Goal: Information Seeking & Learning: Learn about a topic

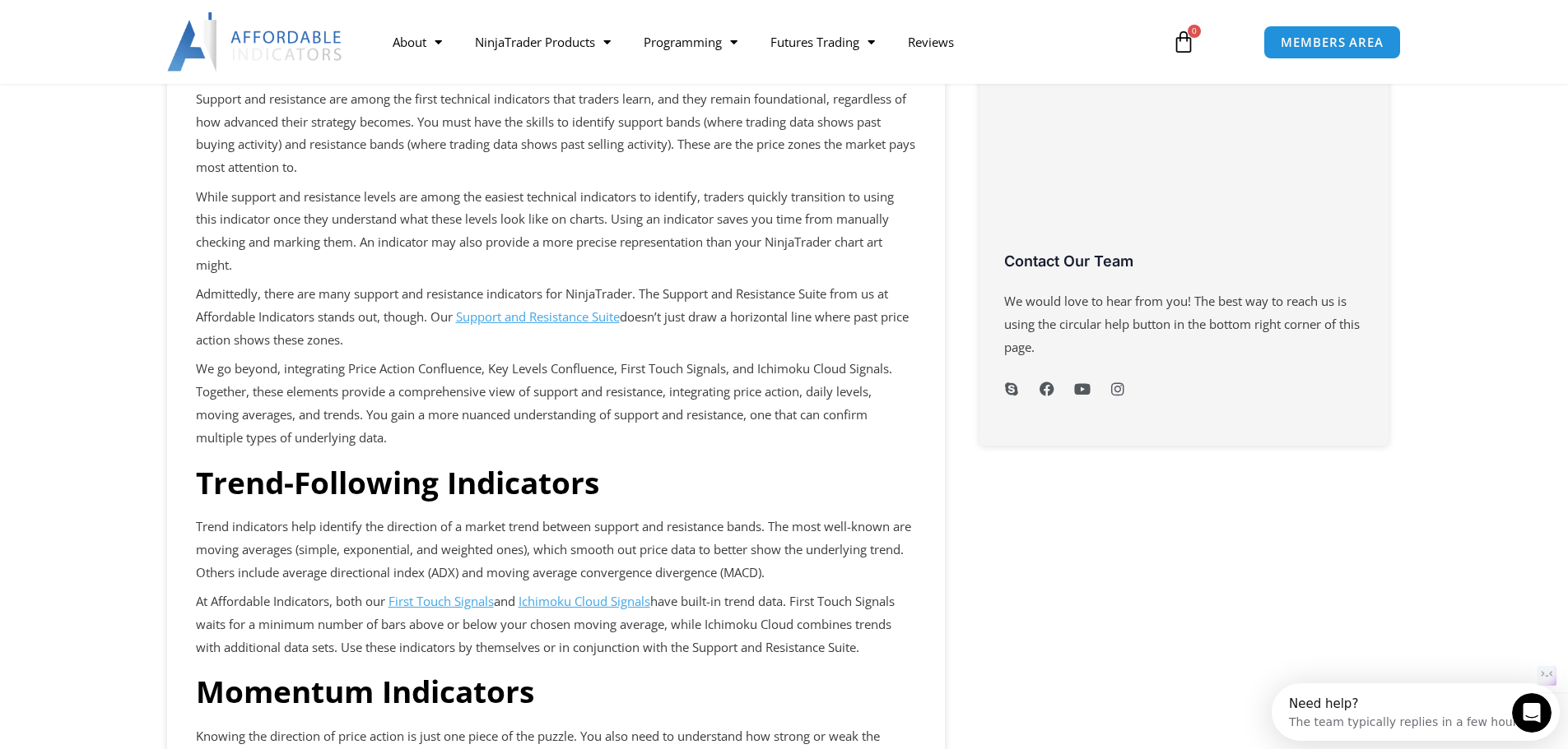
scroll to position [576, 0]
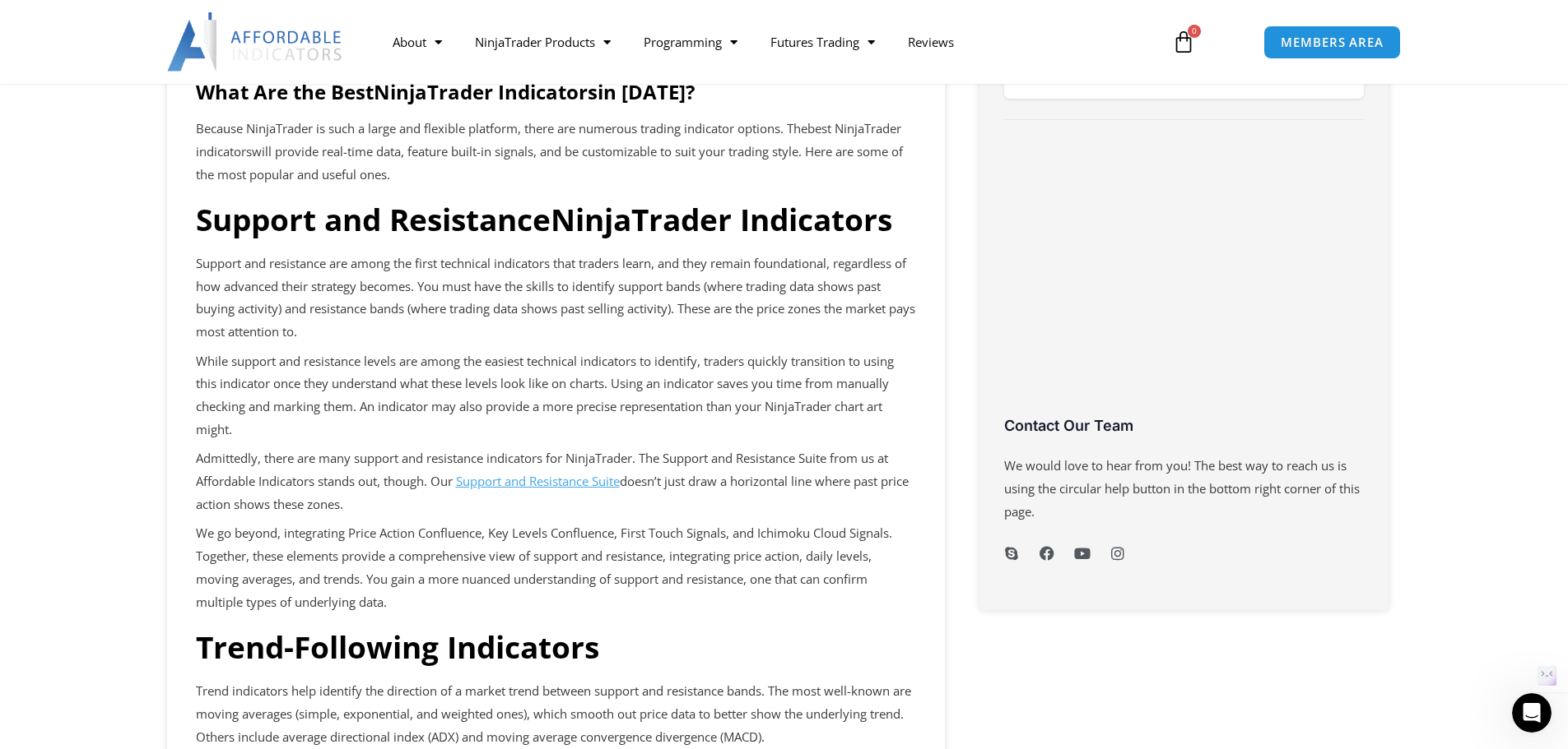
click at [780, 636] on h3 "Trend-Following Indicators" at bounding box center [555, 647] width 720 height 40
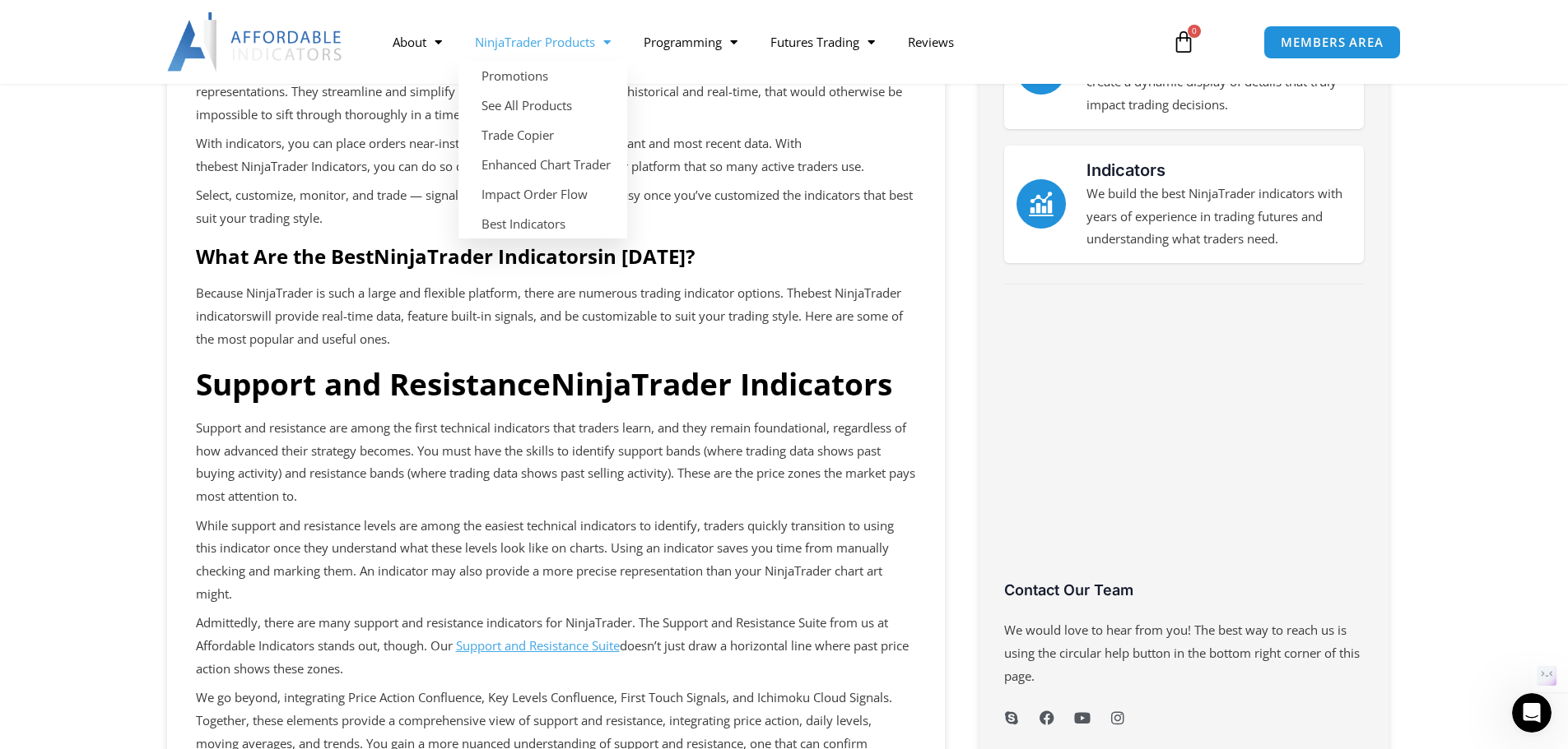
click at [600, 47] on span "Menu" at bounding box center [602, 42] width 15 height 29
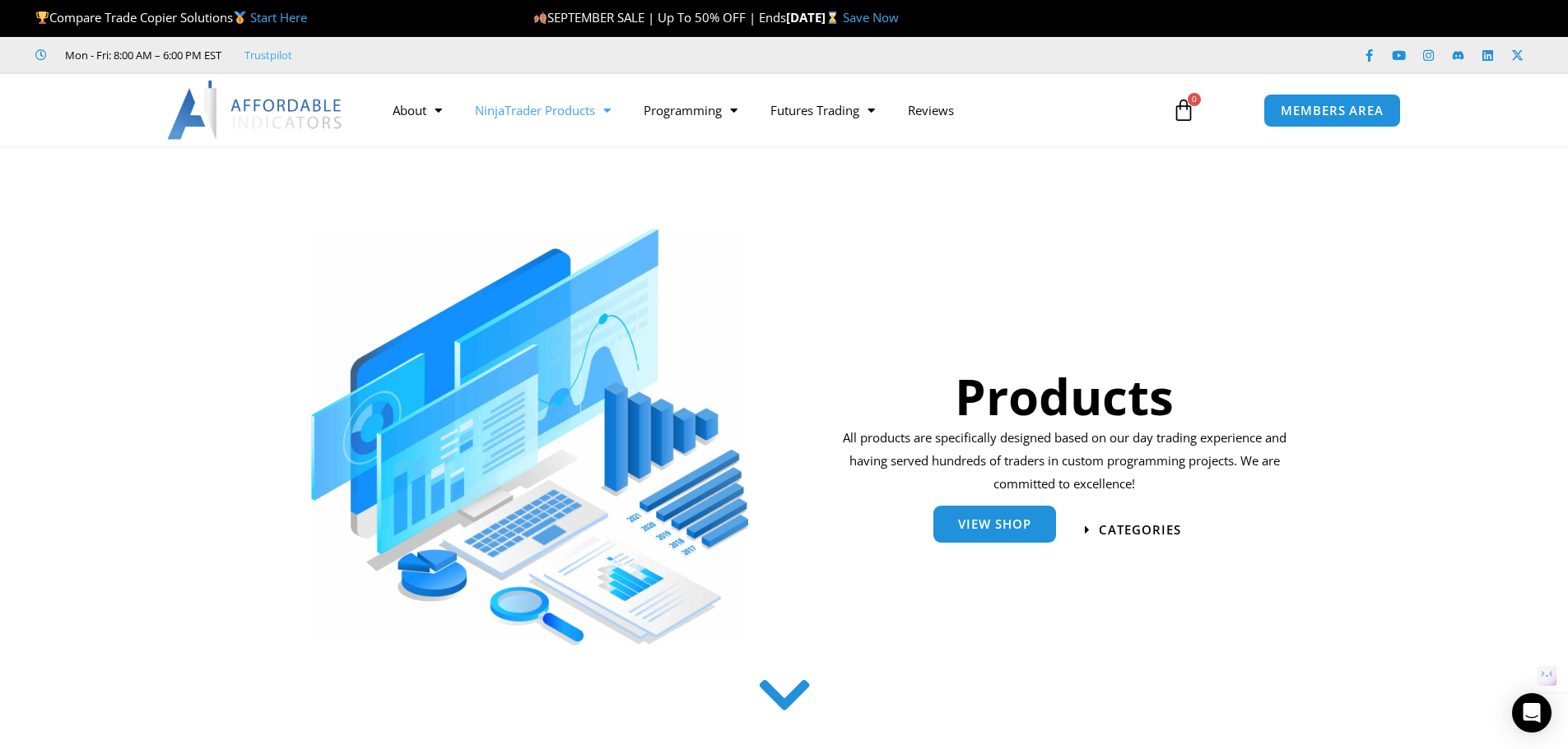
click at [982, 543] on div "View Shop" at bounding box center [995, 531] width 123 height 37
click at [986, 535] on link "View Shop" at bounding box center [995, 524] width 123 height 37
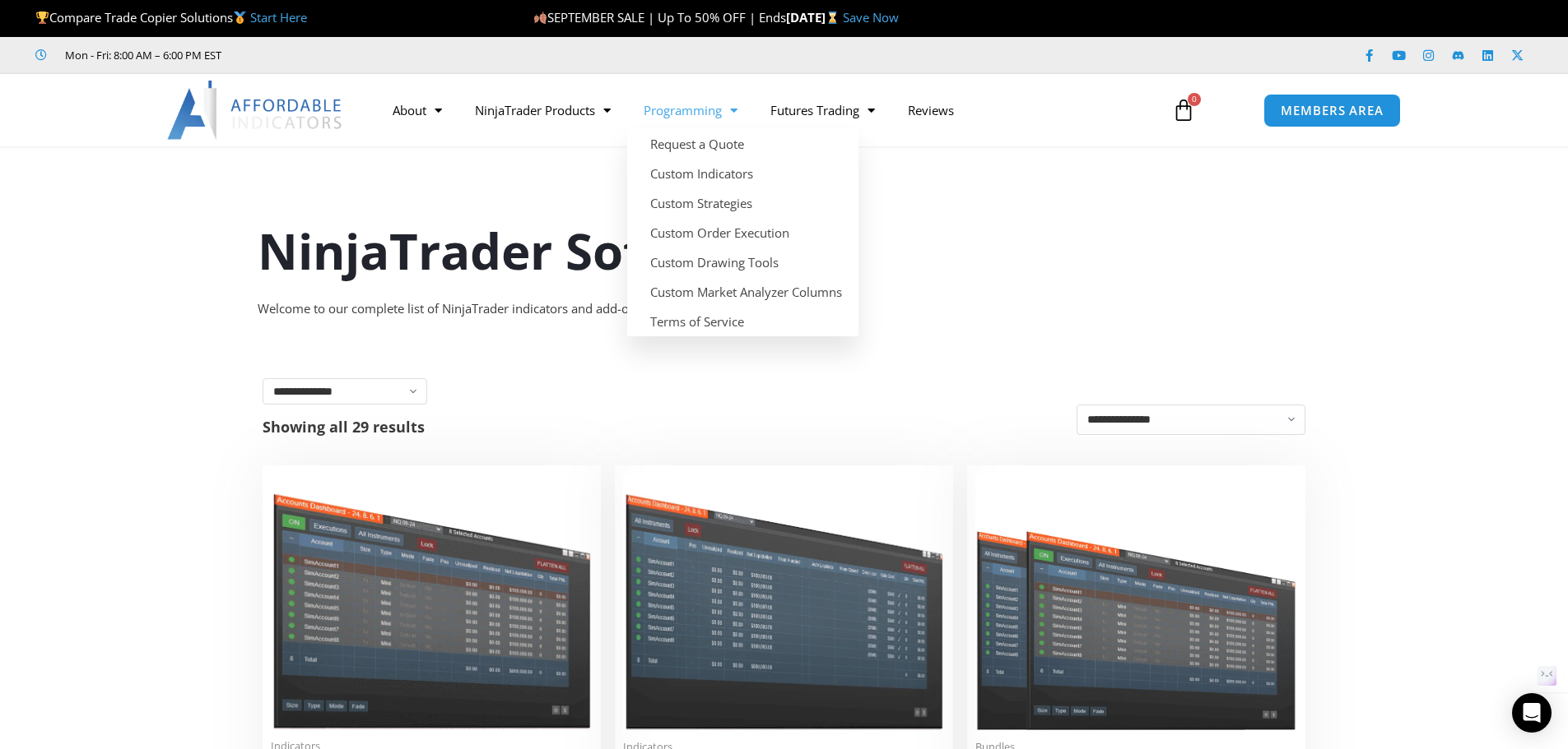
click at [738, 112] on span "Menu" at bounding box center [729, 111] width 15 height 29
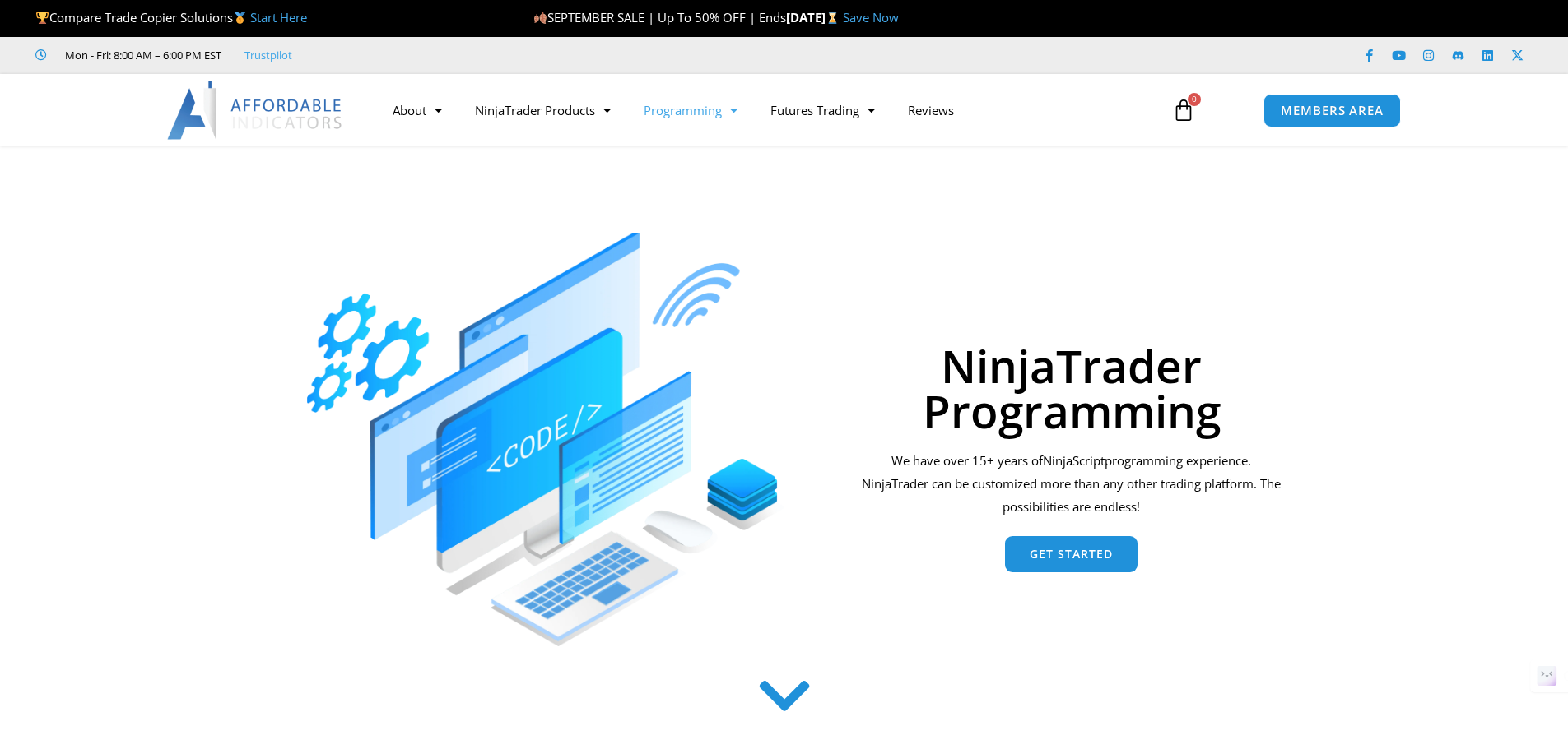
click at [731, 113] on span "Menu" at bounding box center [729, 111] width 15 height 29
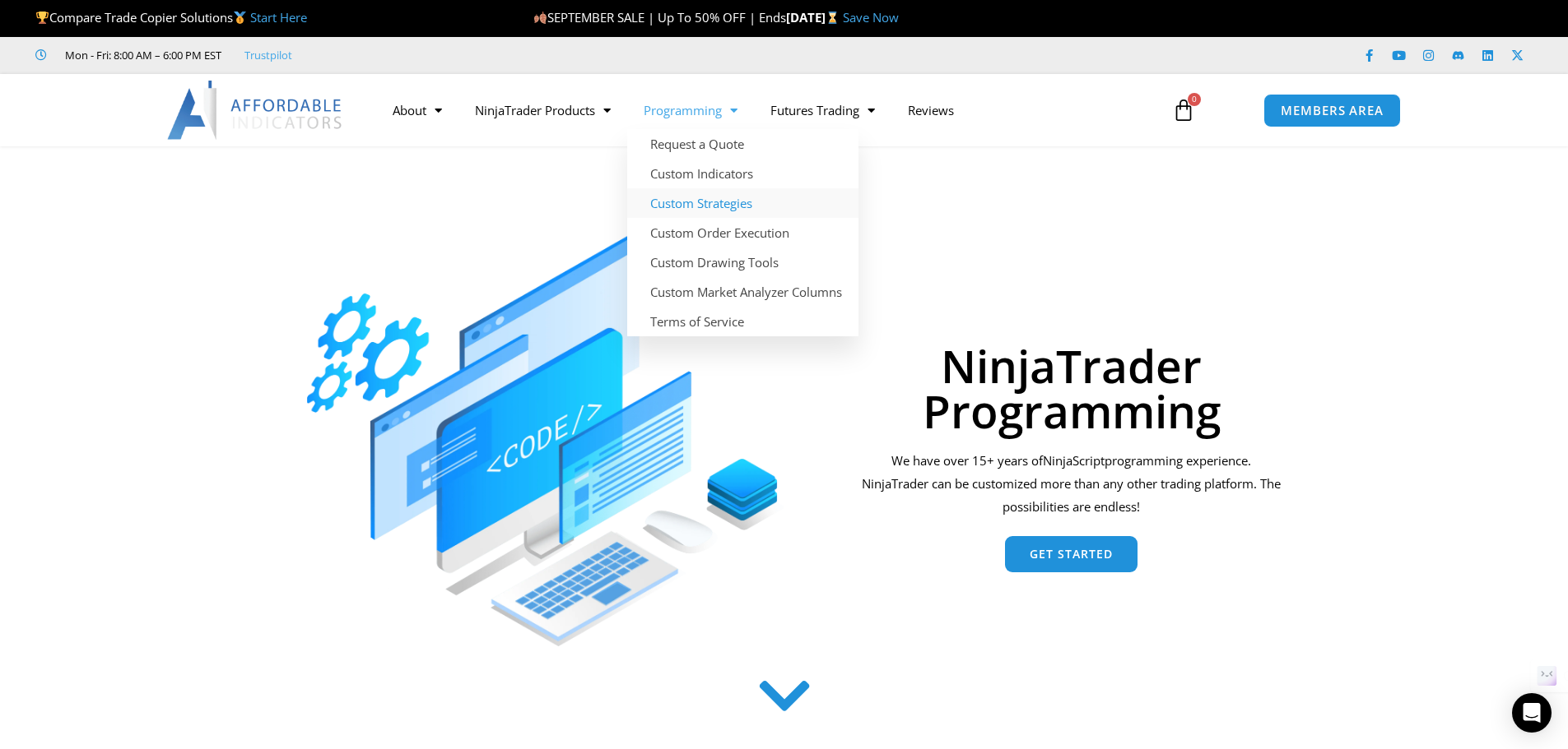
click at [720, 199] on link "Custom Strategies" at bounding box center [742, 203] width 231 height 30
